Goal: Task Accomplishment & Management: Manage account settings

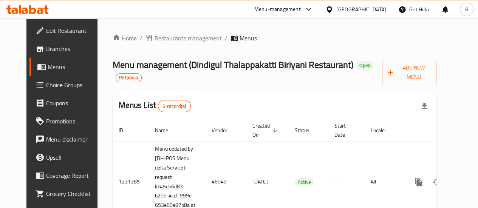
click at [429, 101] on div "Menus List 3 record(s)" at bounding box center [275, 106] width 324 height 26
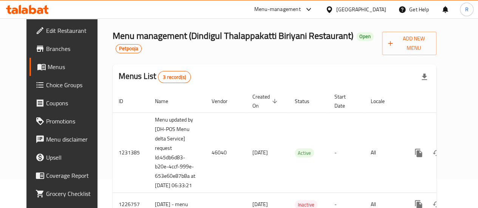
scroll to position [36, 0]
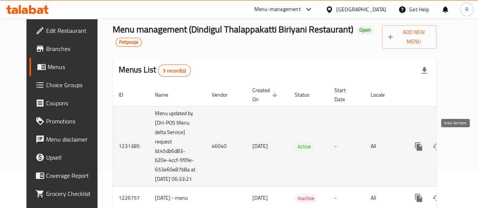
click at [469, 142] on icon "enhanced table" at bounding box center [473, 146] width 9 height 9
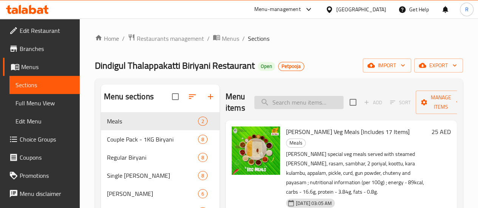
click at [280, 106] on input "search" at bounding box center [299, 102] width 89 height 13
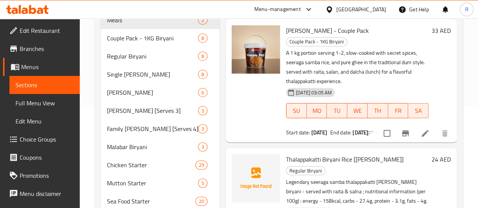
scroll to position [113, 0]
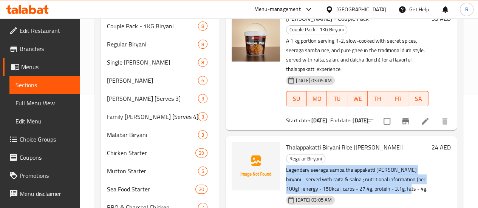
drag, startPoint x: 313, startPoint y: 159, endPoint x: 258, endPoint y: 142, distance: 57.8
click at [286, 166] on p "Legendary seeraga samba thalappakatti [PERSON_NAME] biryani - served with raita…" at bounding box center [357, 180] width 143 height 28
copy p "Legendary seeraga samba thalappakatti [PERSON_NAME] biryani - served with raita…"
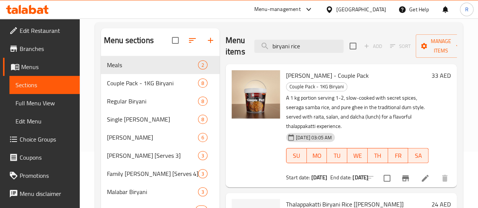
scroll to position [55, 0]
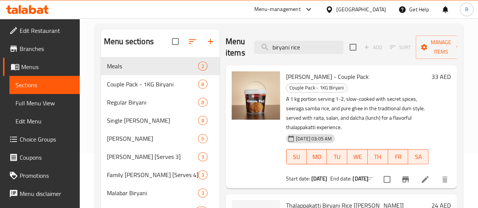
drag, startPoint x: 260, startPoint y: 48, endPoint x: 219, endPoint y: 48, distance: 40.5
click at [226, 48] on div "Menu items biryani rice Add Sort Manage items" at bounding box center [341, 48] width 231 height 36
paste input "Thalappakatti Mutton Boneless Biryani"
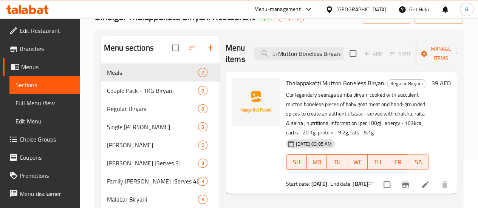
scroll to position [51, 0]
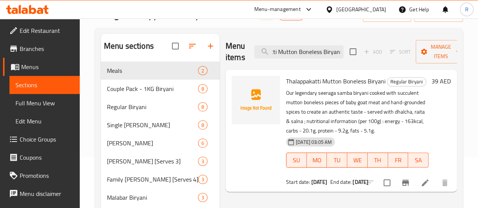
drag, startPoint x: 265, startPoint y: 53, endPoint x: 387, endPoint y: 44, distance: 122.1
click at [387, 44] on div "Menu items Thalappakatti Mutton Boneless Biryani Add Sort Manage items" at bounding box center [341, 52] width 231 height 36
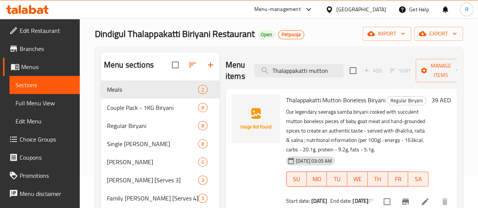
scroll to position [0, 0]
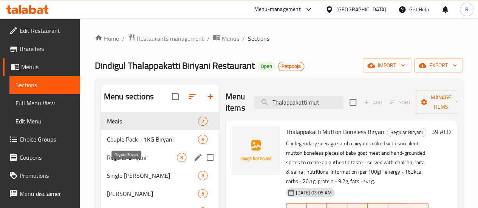
click at [128, 162] on span "Regular Biryani" at bounding box center [142, 157] width 70 height 9
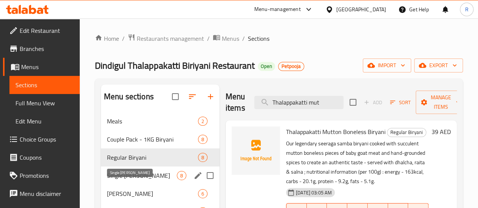
click at [131, 180] on span "Single [PERSON_NAME]" at bounding box center [142, 175] width 70 height 9
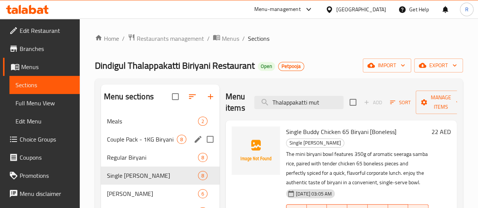
click at [117, 149] on div "Couple Pack - 1KG Biryani 8" at bounding box center [160, 139] width 119 height 18
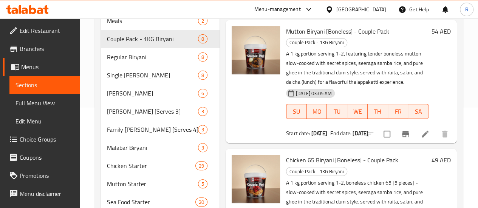
scroll to position [57, 0]
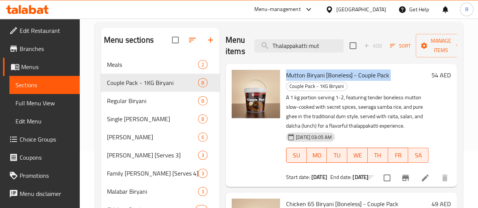
drag, startPoint x: 360, startPoint y: 74, endPoint x: 255, endPoint y: 76, distance: 105.2
click at [283, 76] on div "Mutton Biryani [Boneless] - Couple Pack Couple Pack - 1KG Biryani A 1 kg portio…" at bounding box center [357, 125] width 149 height 117
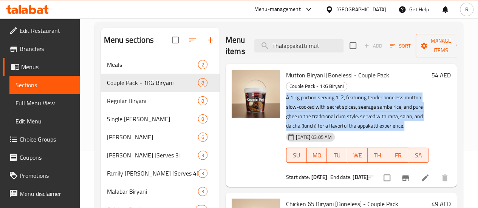
drag, startPoint x: 296, startPoint y: 112, endPoint x: 256, endPoint y: 89, distance: 45.9
click at [283, 89] on div "Mutton Biryani [Boneless] - Couple Pack Couple Pack - 1KG Biryani A 1 kg portio…" at bounding box center [357, 125] width 149 height 117
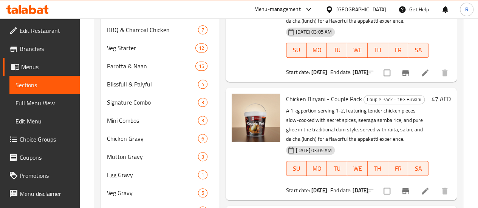
scroll to position [294, 0]
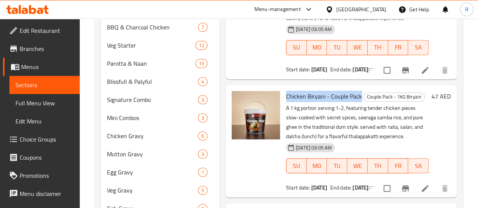
drag, startPoint x: 257, startPoint y: 86, endPoint x: 330, endPoint y: 87, distance: 73.0
click at [330, 91] on span "Chicken Biryani - Couple Pack" at bounding box center [324, 96] width 76 height 11
copy span "Chicken Biryani - Couple Pack"
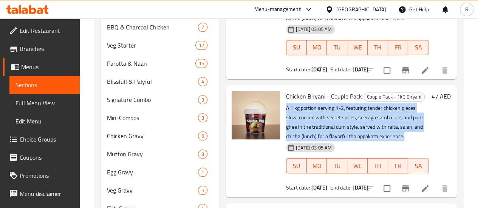
drag, startPoint x: 257, startPoint y: 97, endPoint x: 317, endPoint y: 123, distance: 65.4
click at [317, 123] on p "A 1 kg portion serving 1-2, featuring tender chicken pieces slow-cooked with se…" at bounding box center [357, 123] width 143 height 38
copy p "A 1 kg portion serving 1-2, featuring tender chicken pieces slow-cooked with se…"
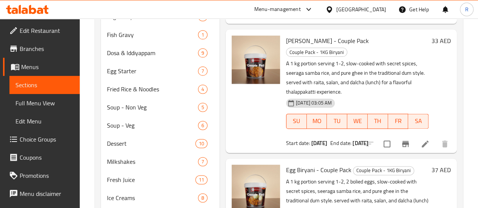
scroll to position [491, 0]
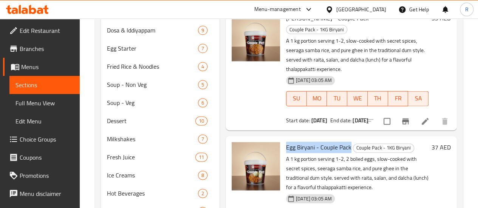
drag, startPoint x: 320, startPoint y: 117, endPoint x: 256, endPoint y: 120, distance: 64.4
click at [283, 139] on div "Egg Biryani - Couple Pack Couple Pack - 1KG Biryani A 1 kg portion serving 1-2,…" at bounding box center [357, 192] width 149 height 107
copy span "Egg Biryani - Couple Pack"
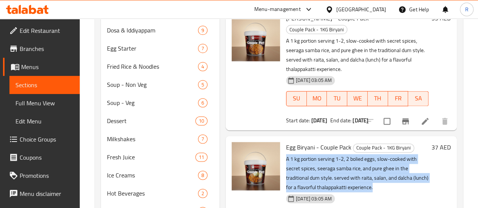
drag, startPoint x: 256, startPoint y: 128, endPoint x: 415, endPoint y: 149, distance: 160.2
click at [415, 149] on div "Egg Biryani - Couple Pack Couple Pack - 1KG Biryani A 1 kg portion serving 1-2,…" at bounding box center [357, 192] width 149 height 107
copy p "A 1 kg portion serving 1-2, 2 bolied eggs, slow-cooked with secret spices, seer…"
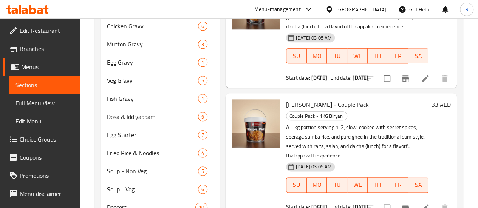
scroll to position [393, 0]
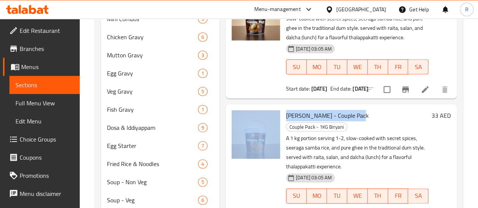
drag, startPoint x: 322, startPoint y: 105, endPoint x: 253, endPoint y: 101, distance: 69.3
click at [253, 107] on div "Biryani Rice - Couple Pack Couple Pack - 1KG Biryani A 1 kg portion serving 1-2…" at bounding box center [341, 165] width 225 height 117
copy div "[PERSON_NAME] - Couple Pack"
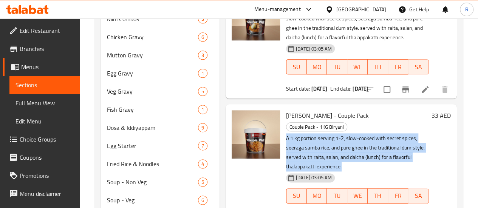
drag, startPoint x: 390, startPoint y: 140, endPoint x: 257, endPoint y: 116, distance: 134.5
click at [283, 116] on div "Biryani Rice - Couple Pack Couple Pack - 1KG Biryani A 1 kg portion serving 1-2…" at bounding box center [357, 165] width 149 height 117
copy p "A 1 kg portion serving 1-2, slow-cooked with secret spices, seeraga samba rice,…"
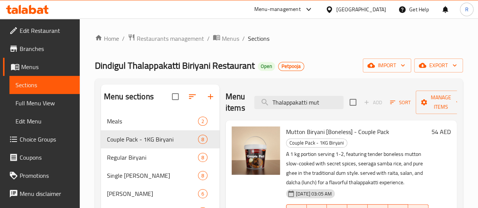
scroll to position [9, 0]
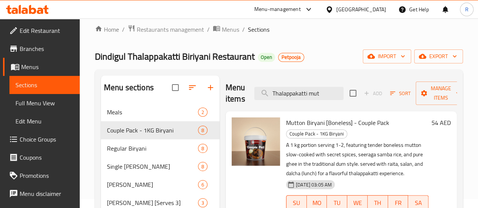
drag, startPoint x: 309, startPoint y: 95, endPoint x: 204, endPoint y: 93, distance: 104.4
click at [226, 95] on div "Menu items Thalappakatti mut Add Sort Manage items" at bounding box center [341, 94] width 231 height 36
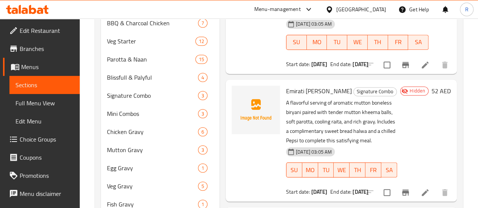
scroll to position [296, 0]
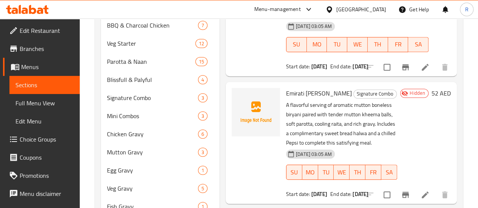
type input "mutton biryani"
